Goal: Go to known website: Access a specific website the user already knows

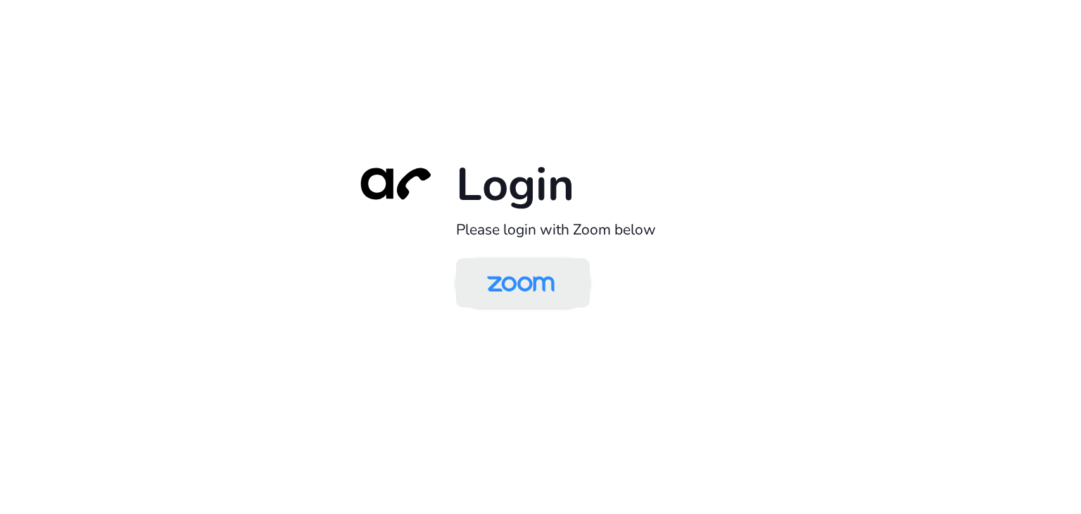
click at [518, 276] on img at bounding box center [520, 284] width 97 height 46
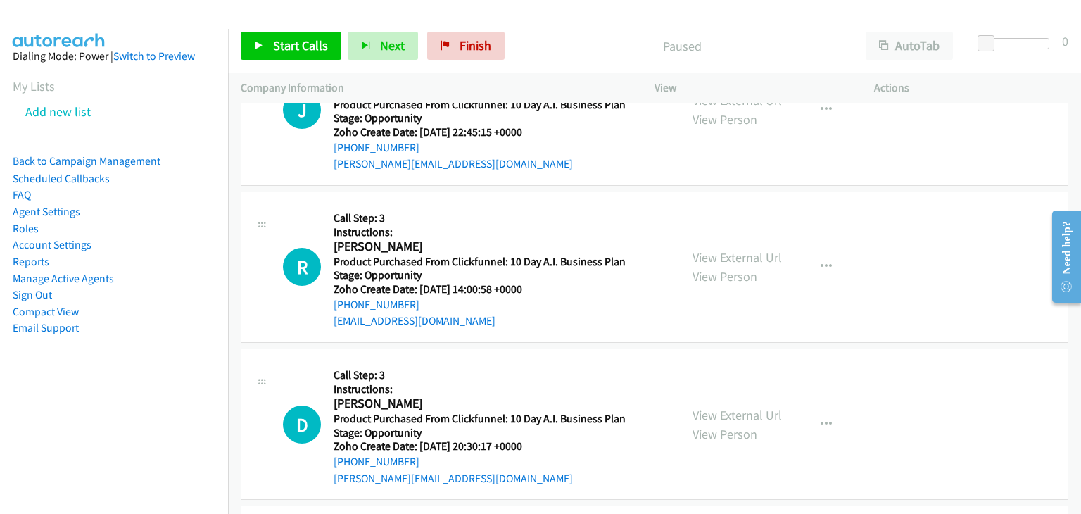
scroll to position [141, 0]
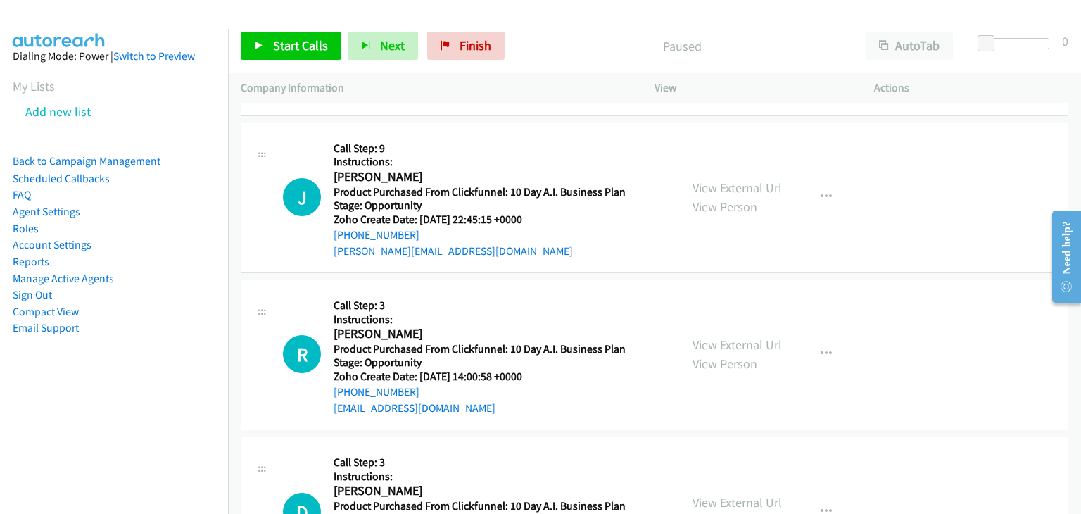
drag, startPoint x: 54, startPoint y: 159, endPoint x: 90, endPoint y: 31, distance: 133.0
click at [54, 159] on link "Back to Campaign Management" at bounding box center [87, 160] width 148 height 13
